Goal: Find contact information: Find contact information

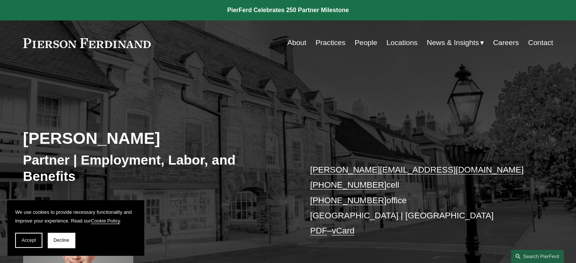
click at [396, 45] on link "Locations" at bounding box center [402, 43] width 31 height 14
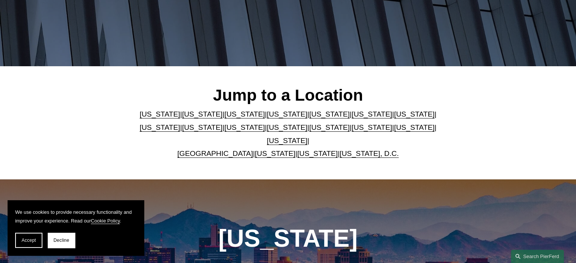
scroll to position [152, 0]
click at [225, 130] on link "[US_STATE]" at bounding box center [245, 127] width 41 height 8
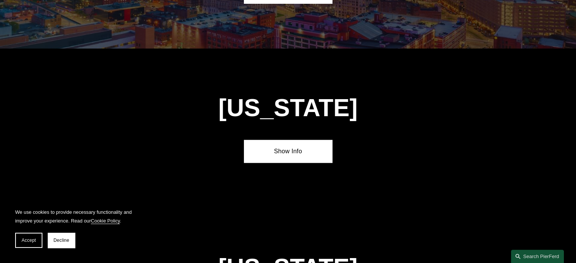
scroll to position [1762, 0]
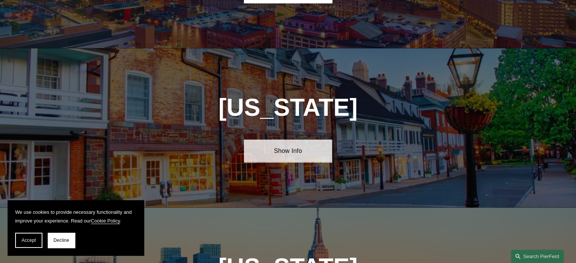
click at [287, 140] on link "Show Info" at bounding box center [288, 151] width 88 height 23
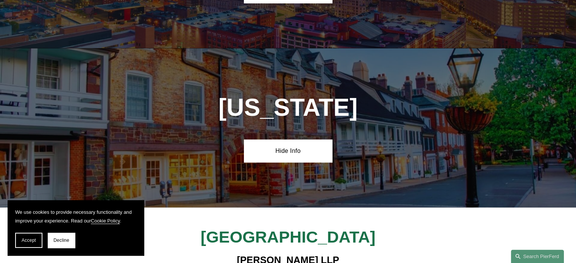
scroll to position [1800, 0]
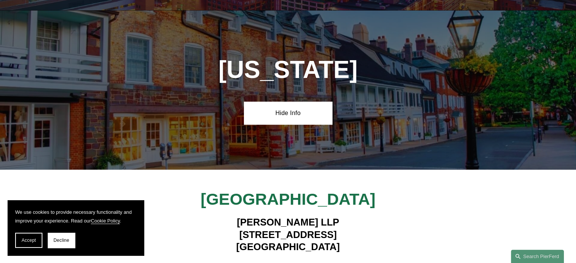
drag, startPoint x: 234, startPoint y: 174, endPoint x: 338, endPoint y: 200, distance: 106.5
click at [338, 216] on h4 "[PERSON_NAME] LLP [STREET_ADDRESS]" at bounding box center [288, 234] width 221 height 37
copy h4 "[PERSON_NAME] LLP [STREET_ADDRESS]"
